Goal: Information Seeking & Learning: Learn about a topic

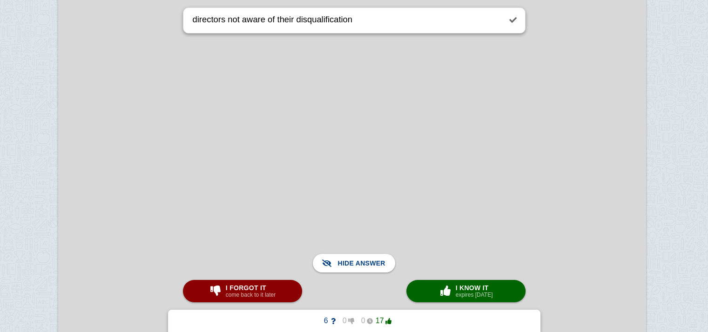
scroll to position [42748, 31]
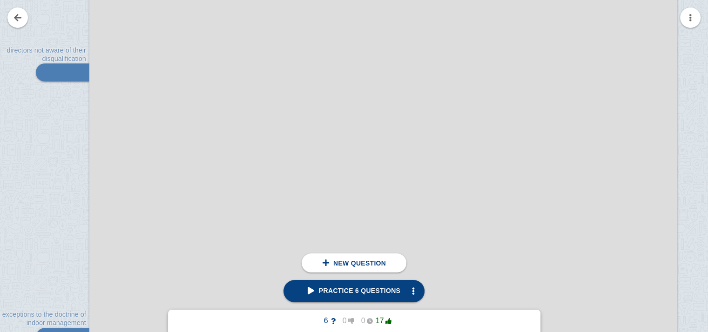
scroll to position [43421, 0]
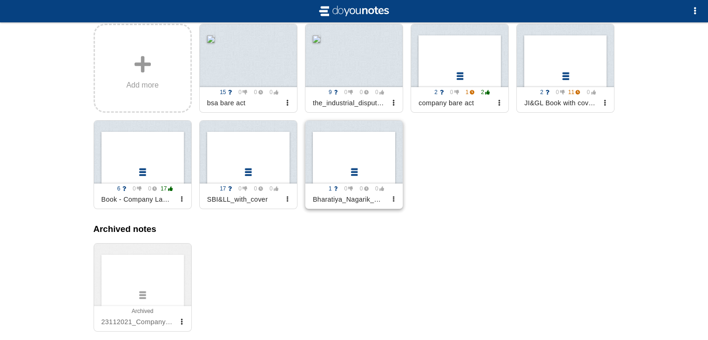
scroll to position [164, 0]
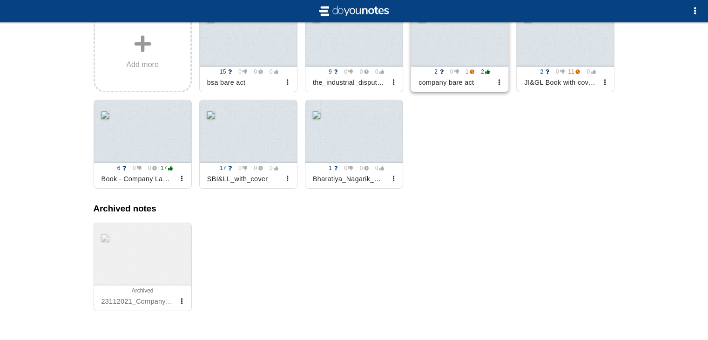
click at [443, 56] on div at bounding box center [459, 35] width 97 height 63
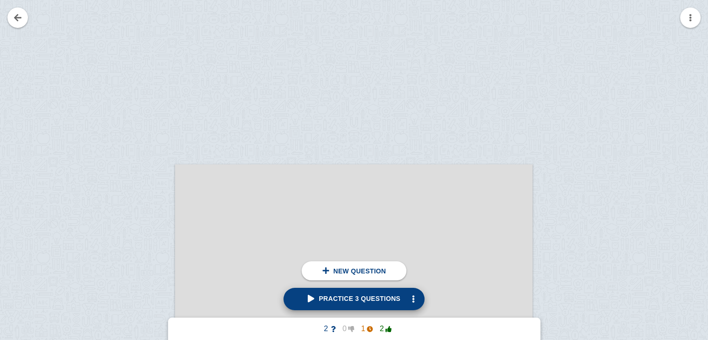
click at [317, 295] on span "Practice 3 questions" at bounding box center [354, 298] width 93 height 7
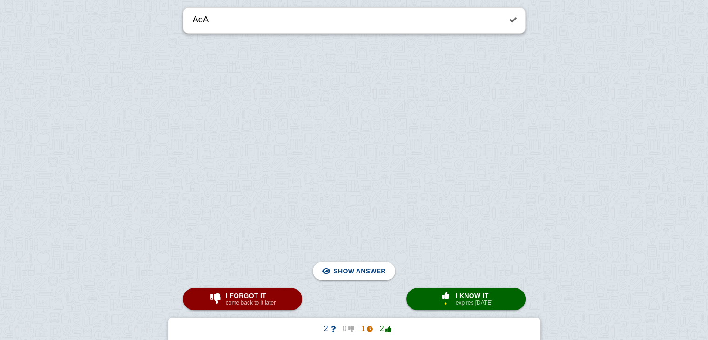
scroll to position [15503, 0]
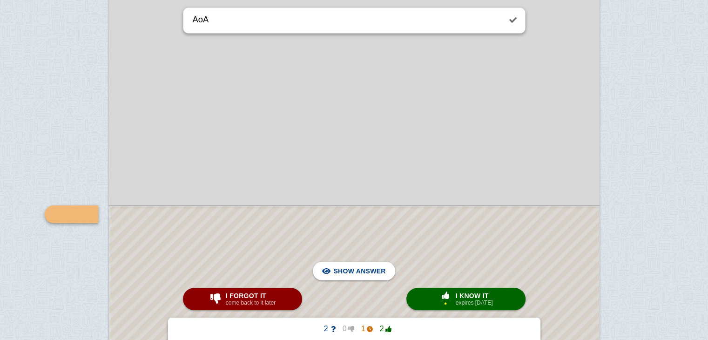
scroll to position [21184, 0]
click at [428, 291] on button "× 1 I know it expires in 3 days" at bounding box center [465, 299] width 119 height 22
type textarea "doctrine of Indore management"
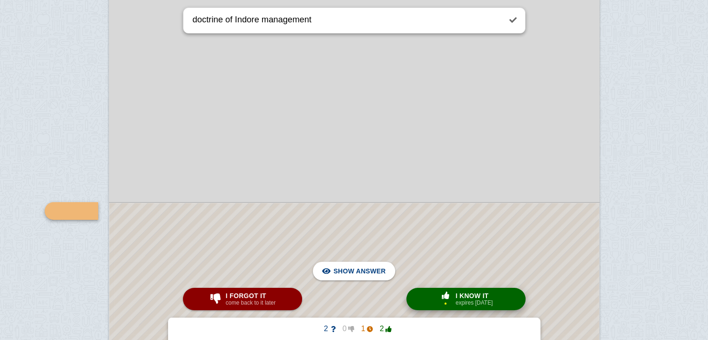
scroll to position [87241, 0]
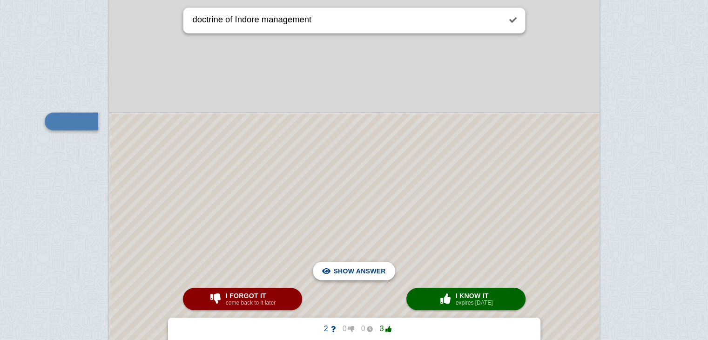
click at [374, 270] on span "Hide answer" at bounding box center [361, 271] width 48 height 20
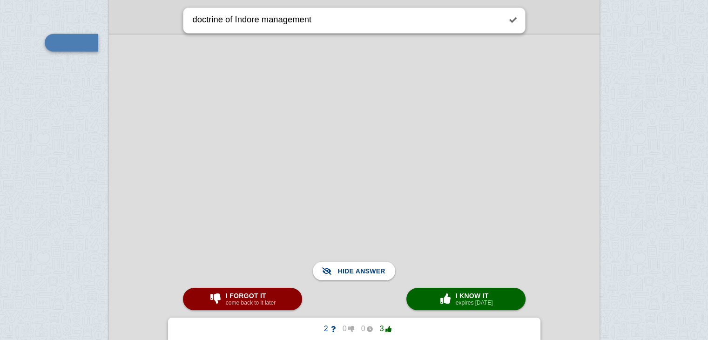
scroll to position [87340, 0]
